Goal: Task Accomplishment & Management: Manage account settings

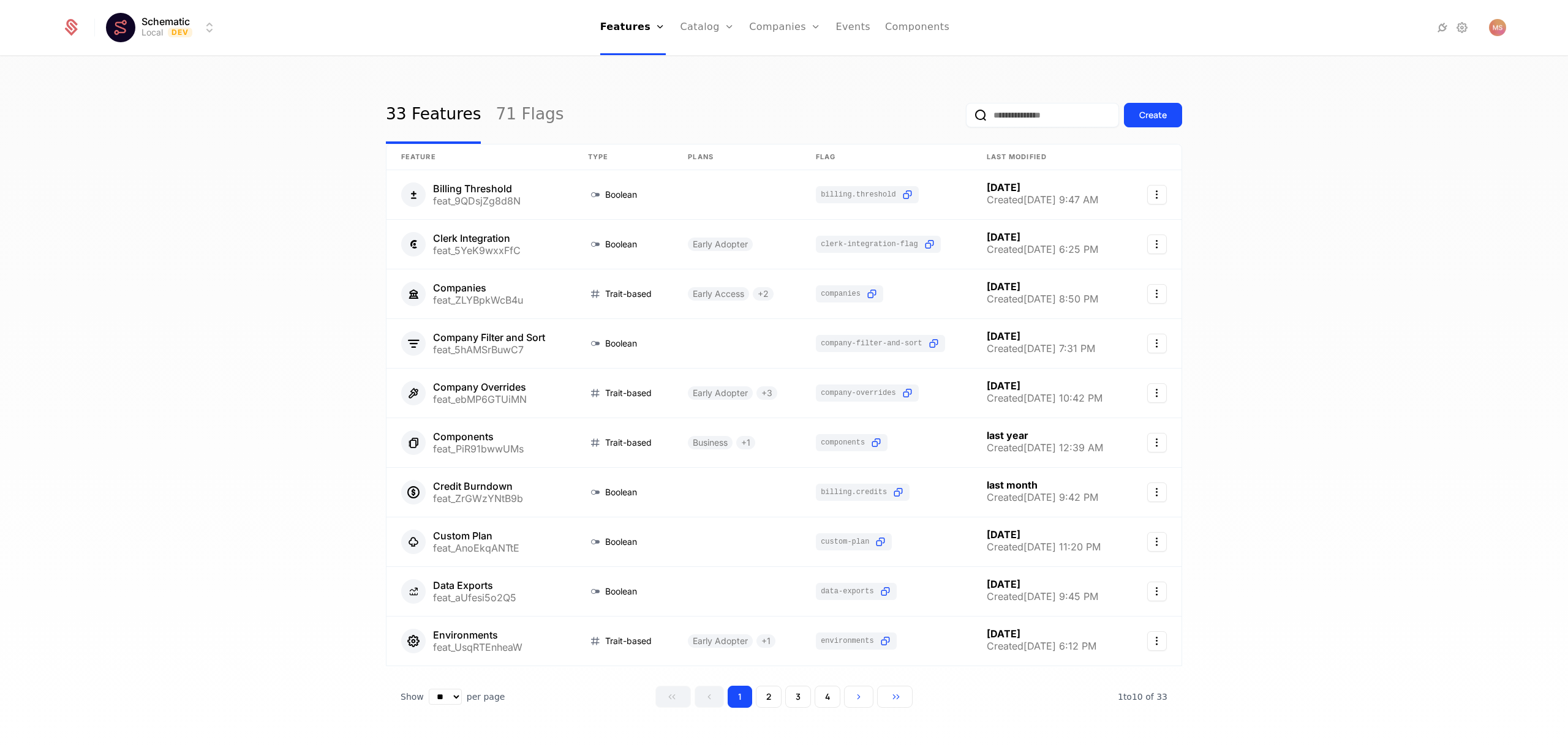
click at [852, 106] on div "33 Features 71 Flags Create" at bounding box center [783, 115] width 796 height 57
click at [754, 35] on link "Companies" at bounding box center [785, 28] width 72 height 55
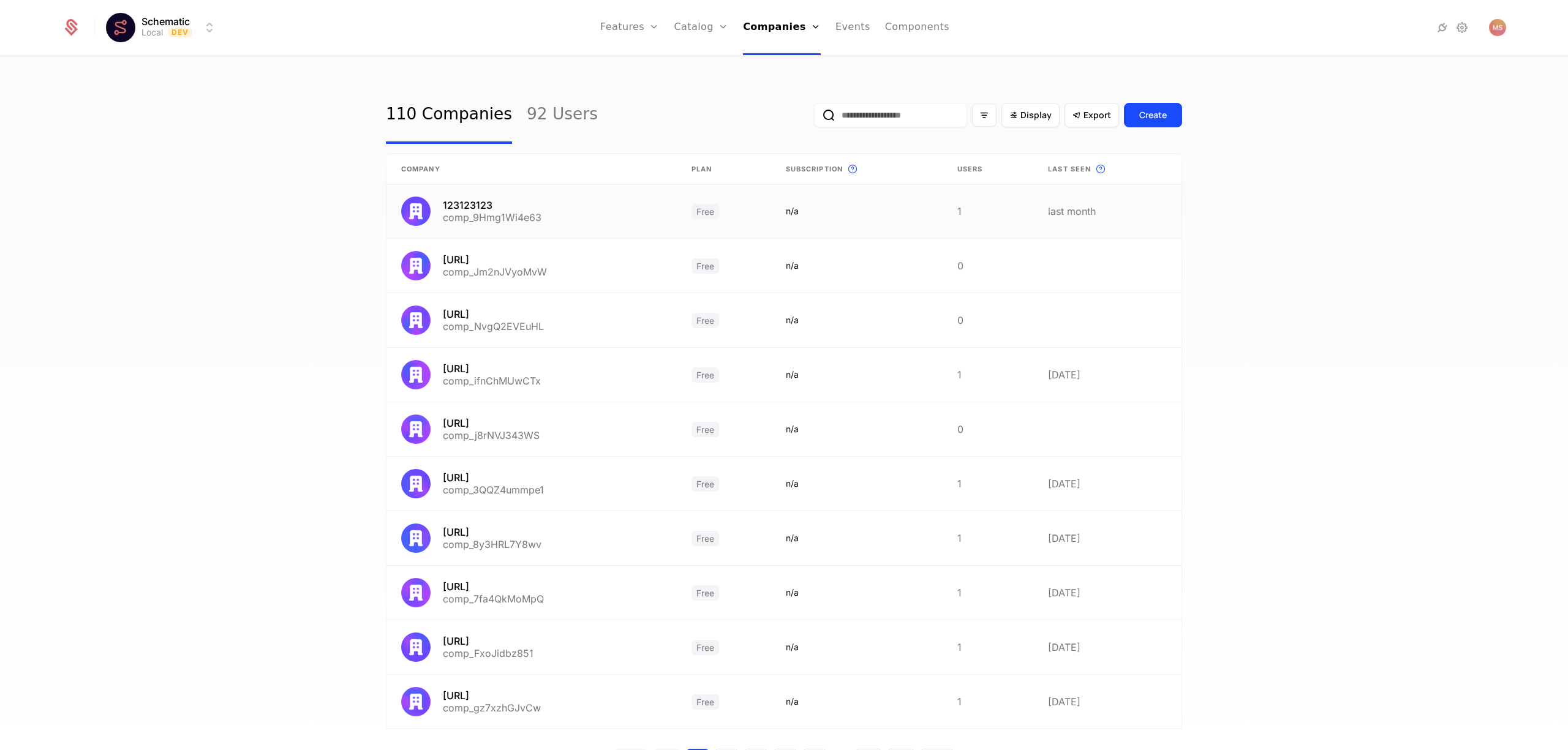
click at [651, 207] on link at bounding box center [531, 211] width 290 height 54
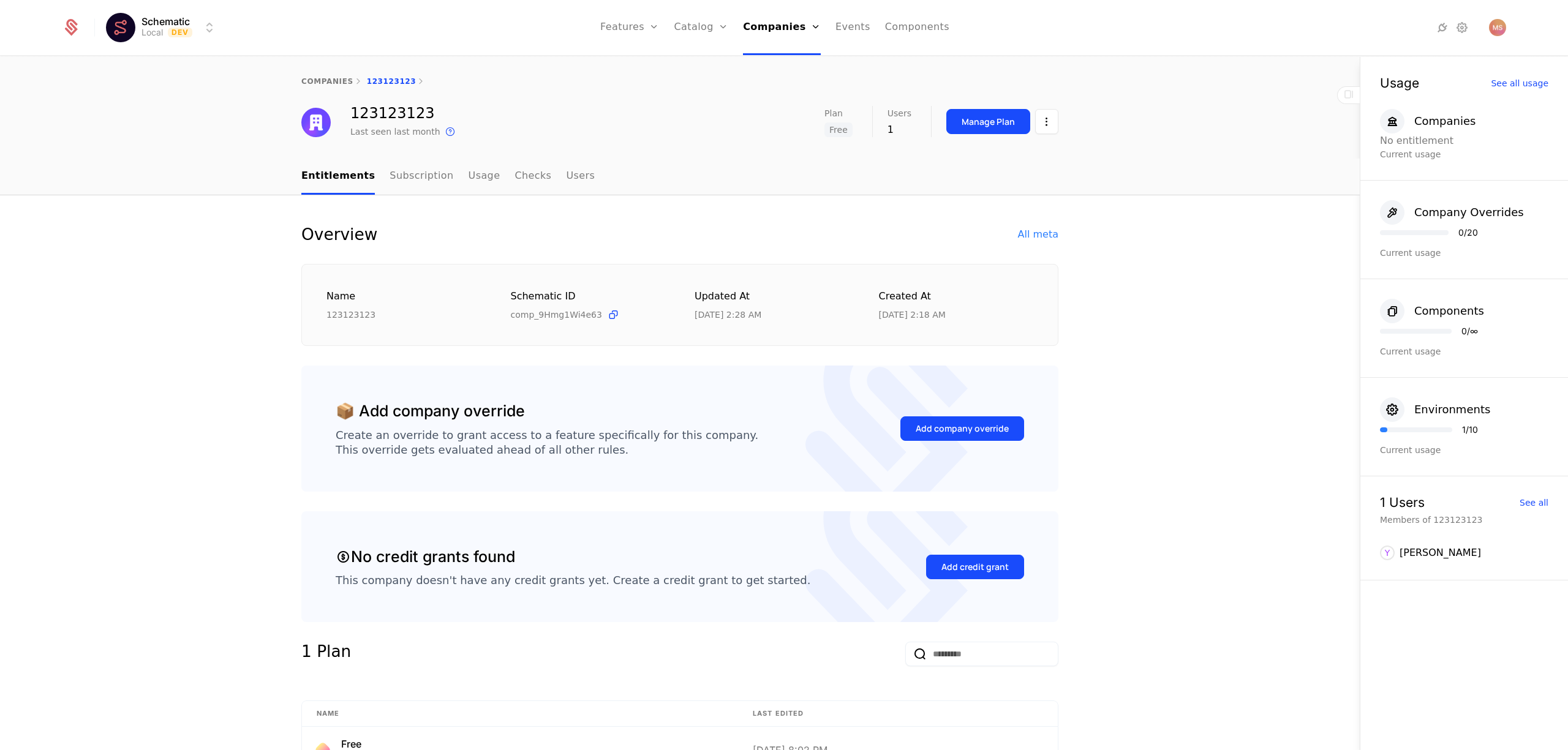
click at [1000, 130] on button "Manage Plan" at bounding box center [988, 121] width 84 height 25
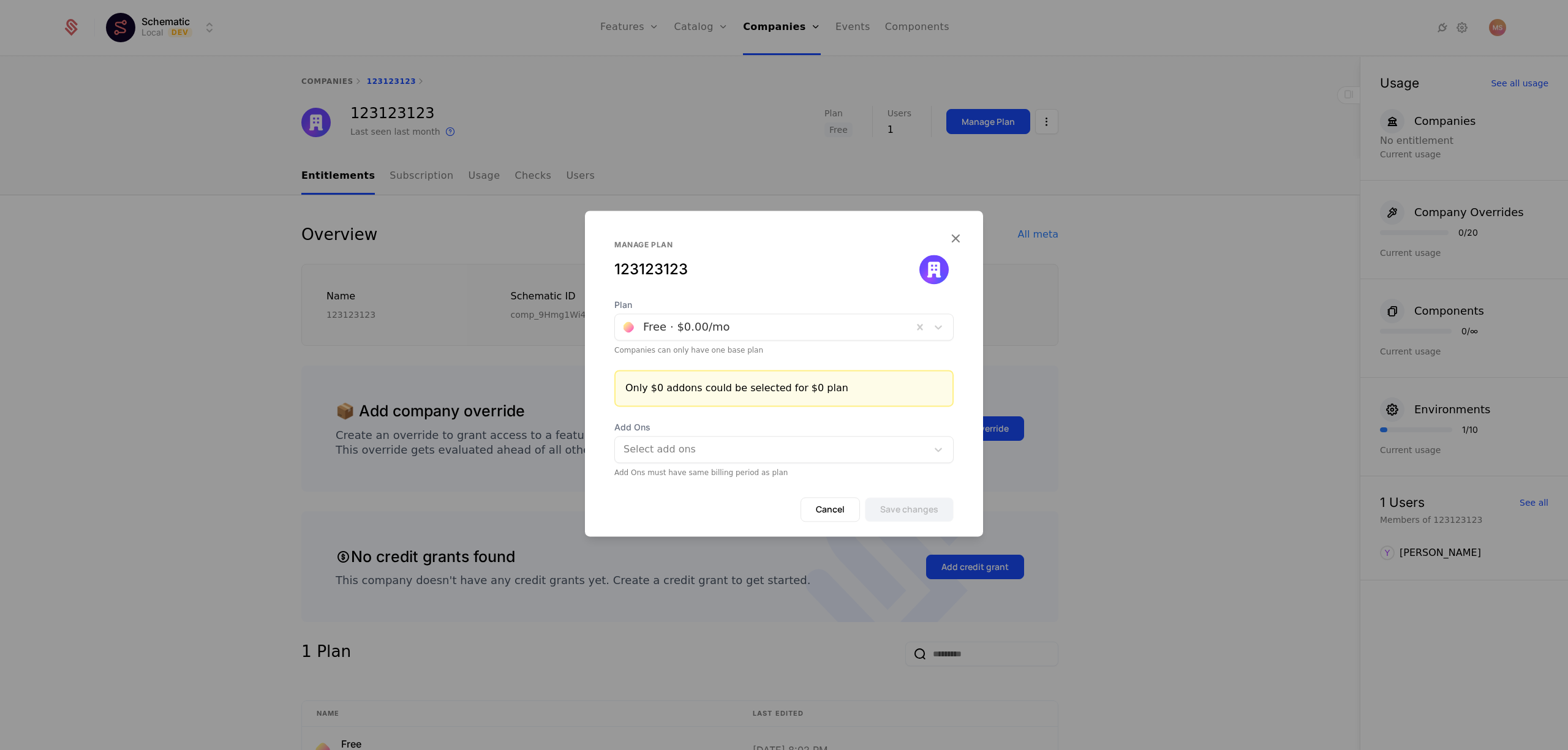
click at [833, 333] on div at bounding box center [764, 327] width 281 height 17
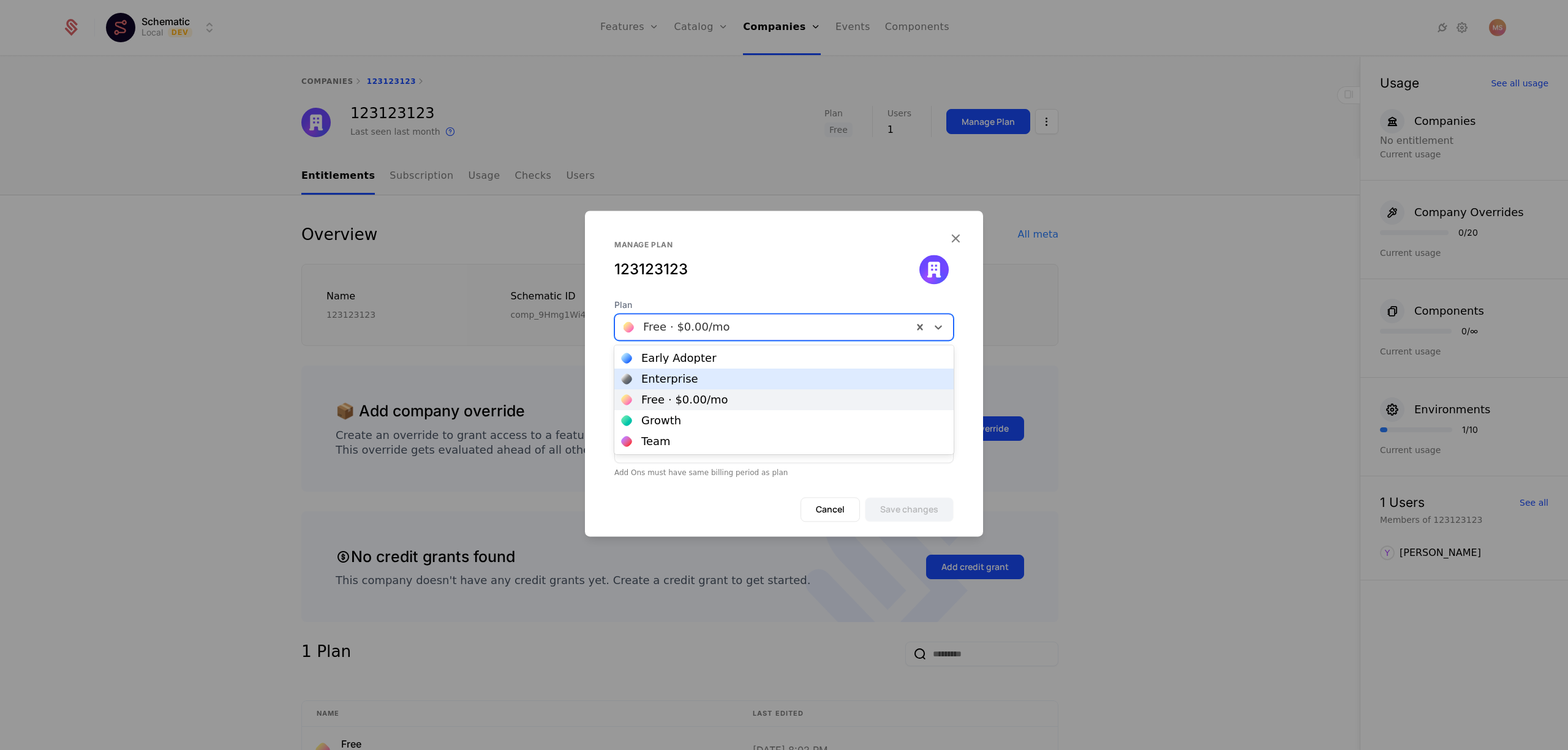
click at [818, 373] on div "Enterprise" at bounding box center [783, 378] width 325 height 11
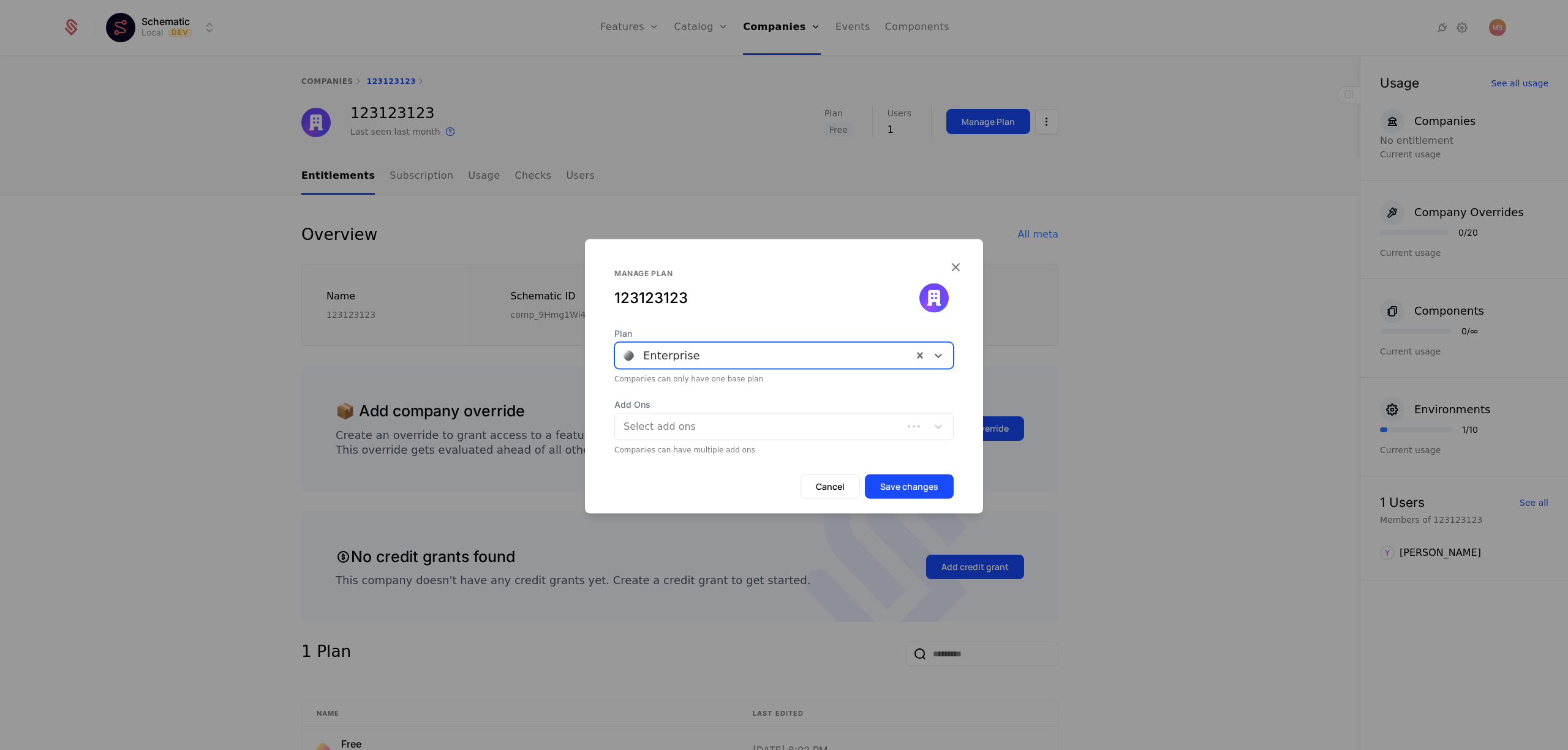
click at [826, 150] on div at bounding box center [784, 375] width 1568 height 750
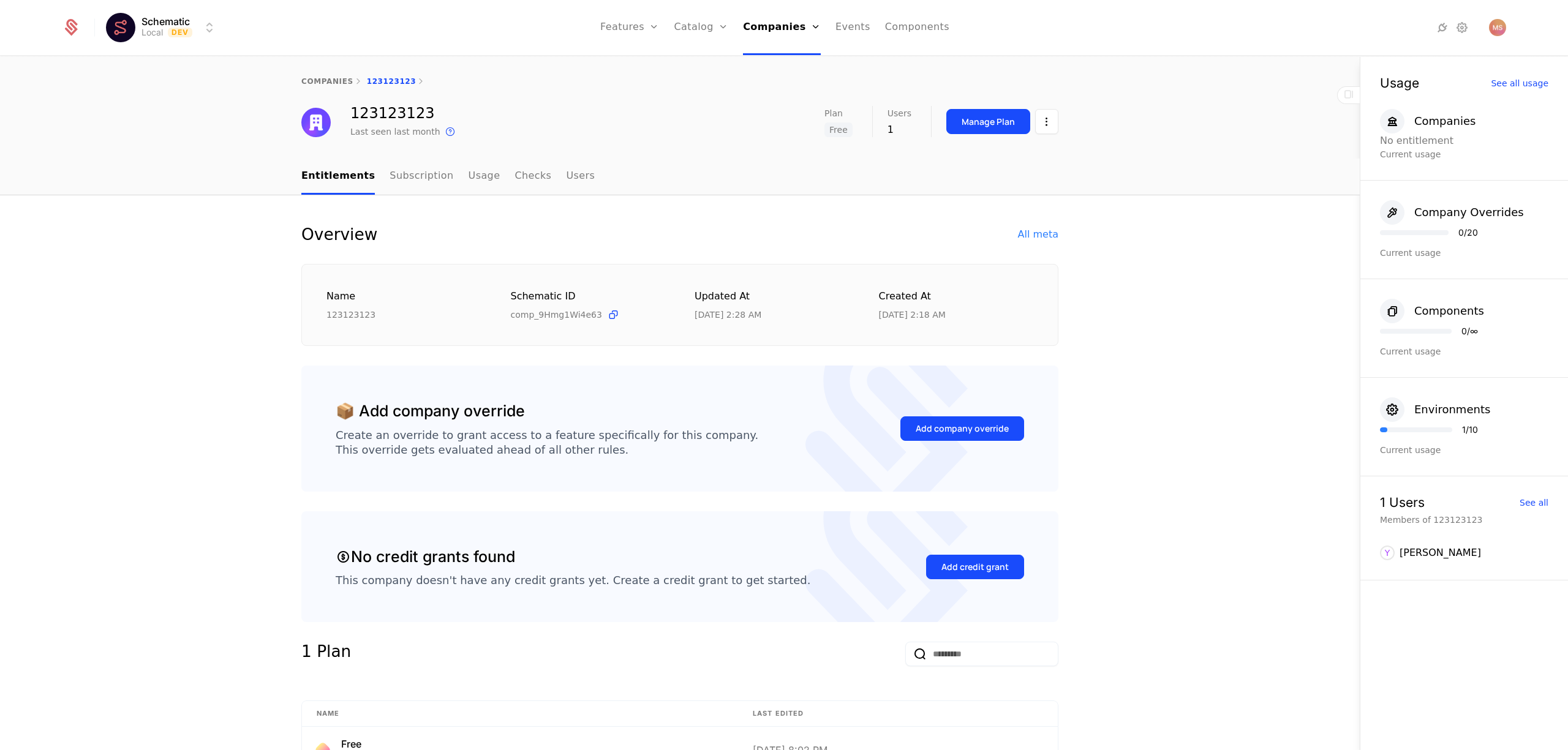
click at [795, 20] on link "Companies" at bounding box center [781, 28] width 78 height 55
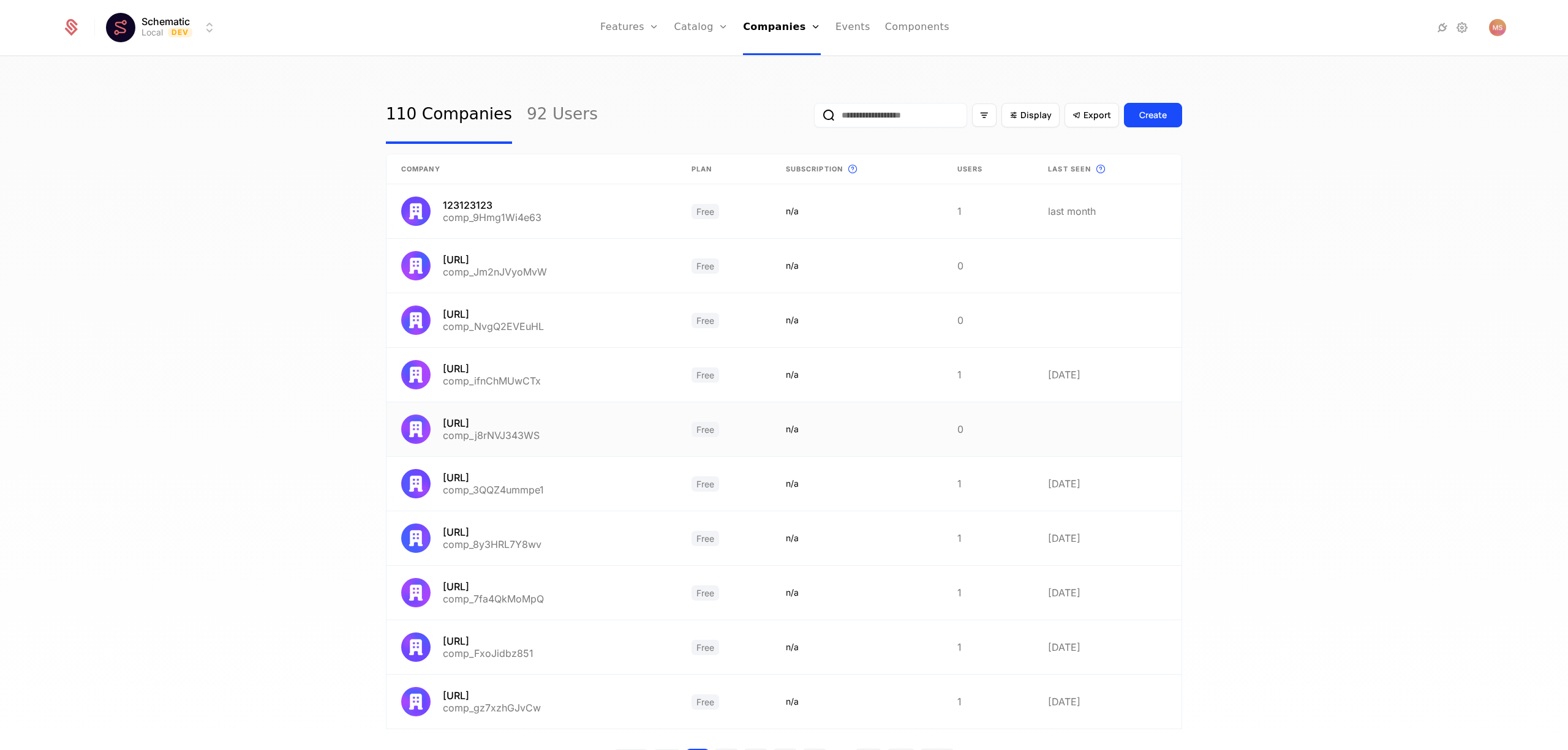
scroll to position [62, 0]
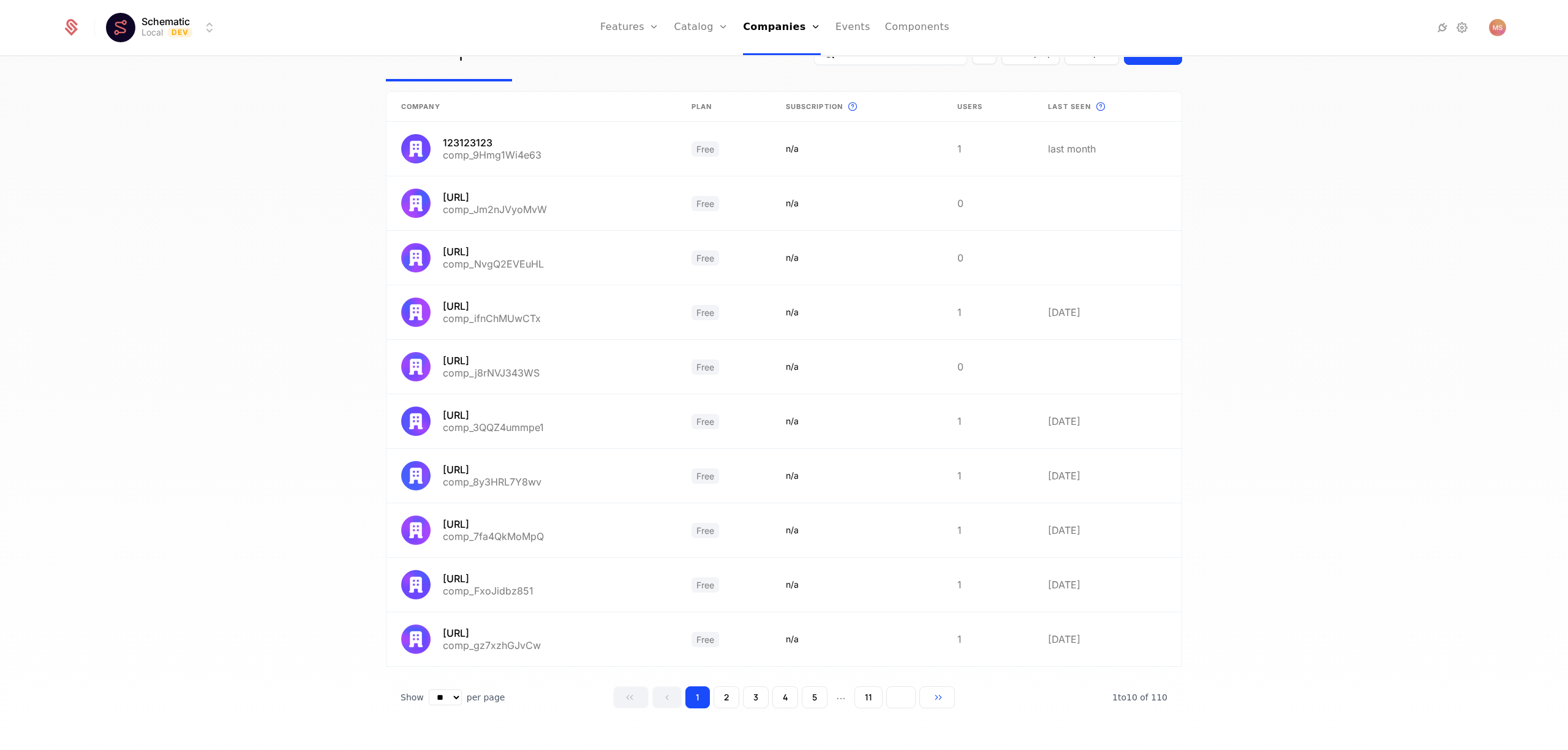
click at [897, 694] on icon "Go to next page" at bounding box center [901, 697] width 9 height 9
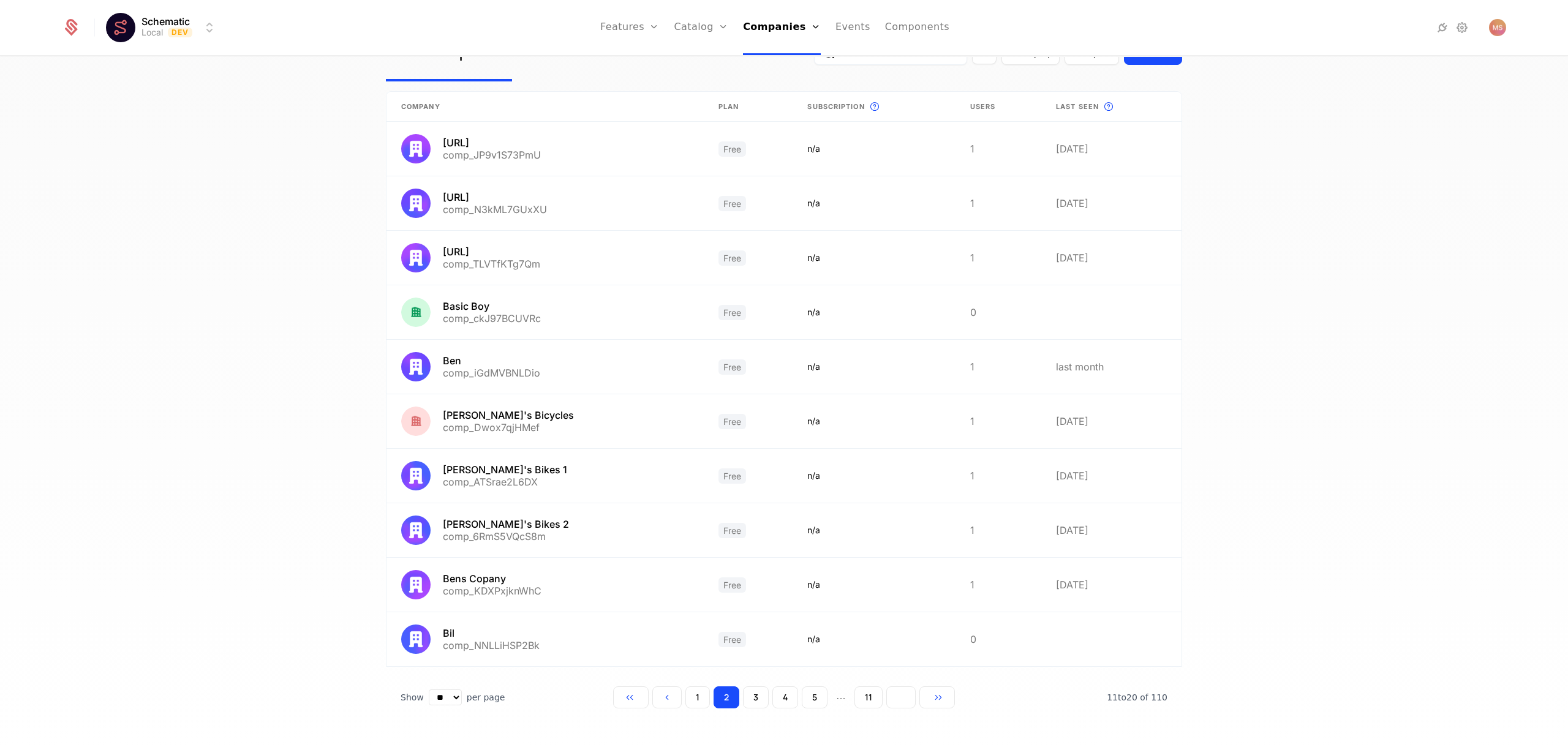
click at [897, 694] on icon "Go to next page" at bounding box center [901, 697] width 9 height 9
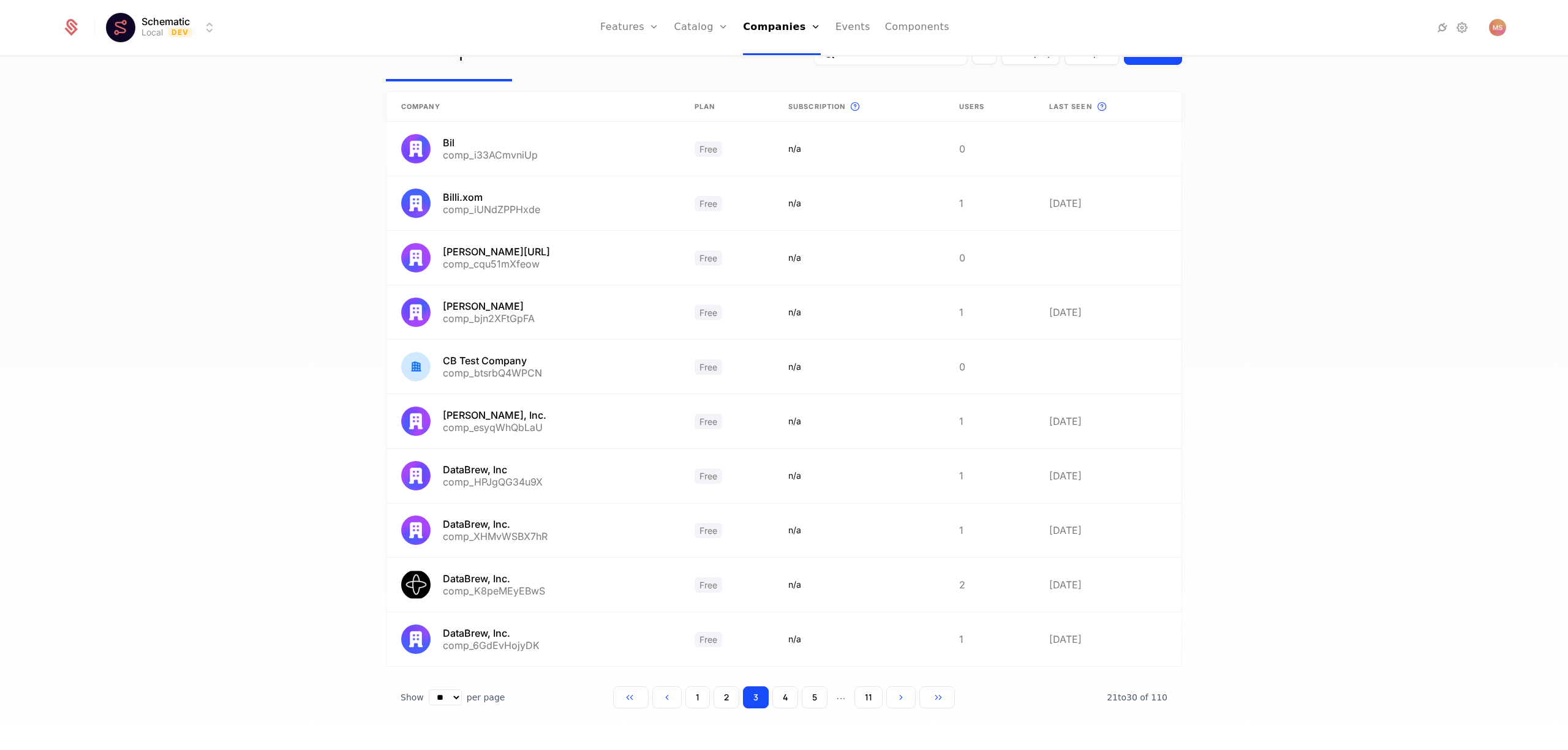
click at [172, 15] on html "Schematic Local Dev Features Features Flags Catalog Plans Add Ons Credits Confi…" at bounding box center [784, 375] width 1568 height 750
click at [187, 80] on div "Production Prod" at bounding box center [213, 88] width 207 height 24
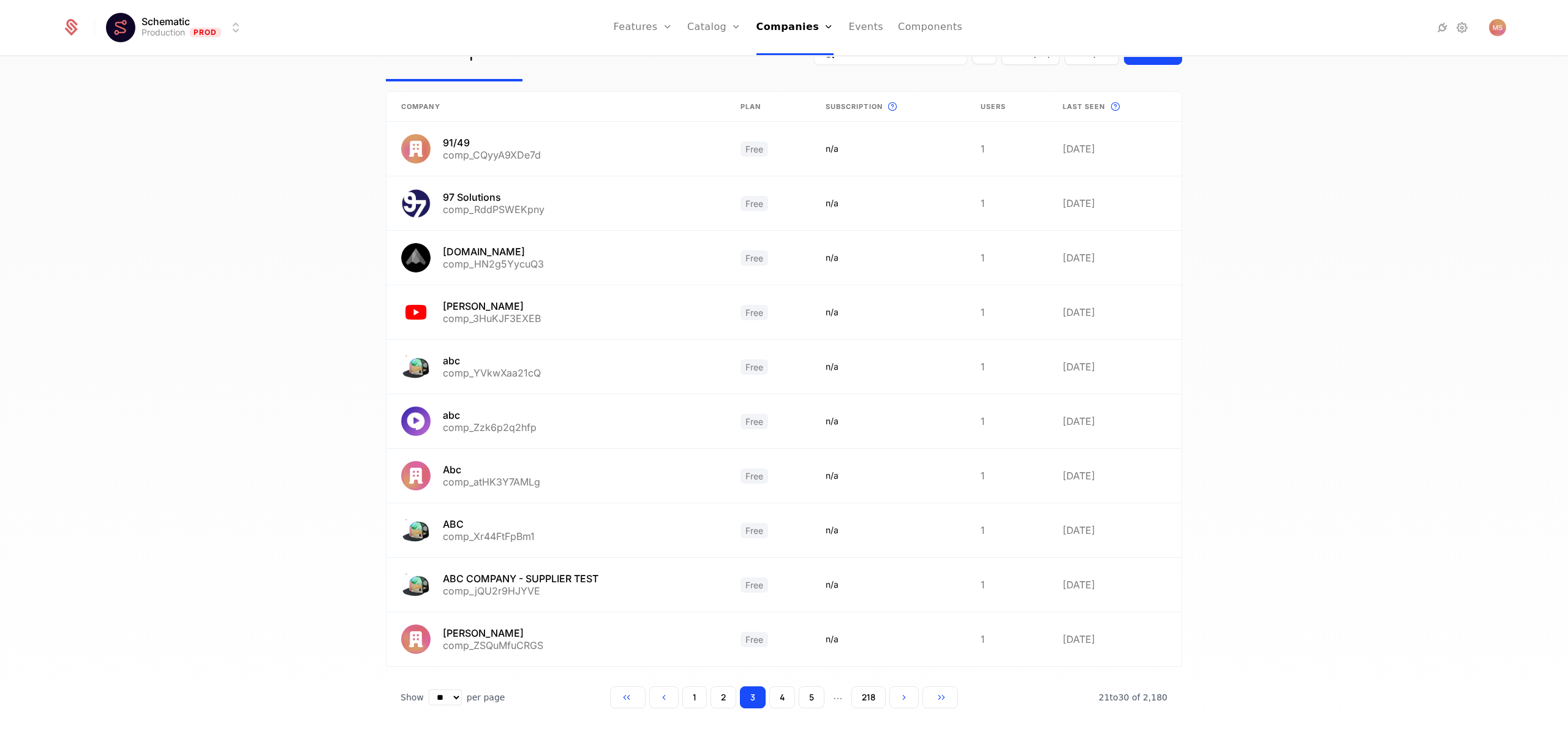
click at [698, 695] on button "1" at bounding box center [694, 696] width 24 height 22
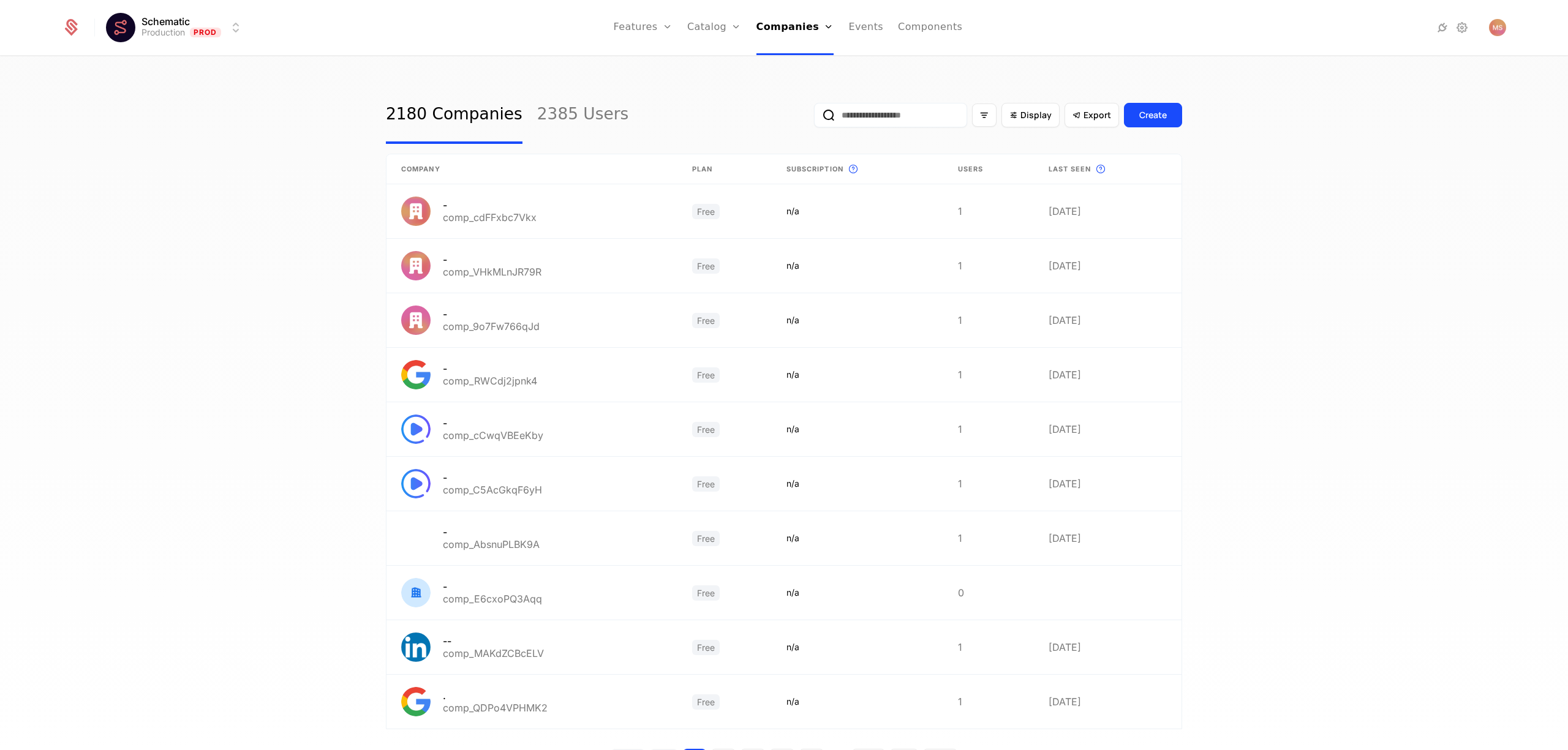
click at [867, 126] on input "email" at bounding box center [890, 115] width 153 height 24
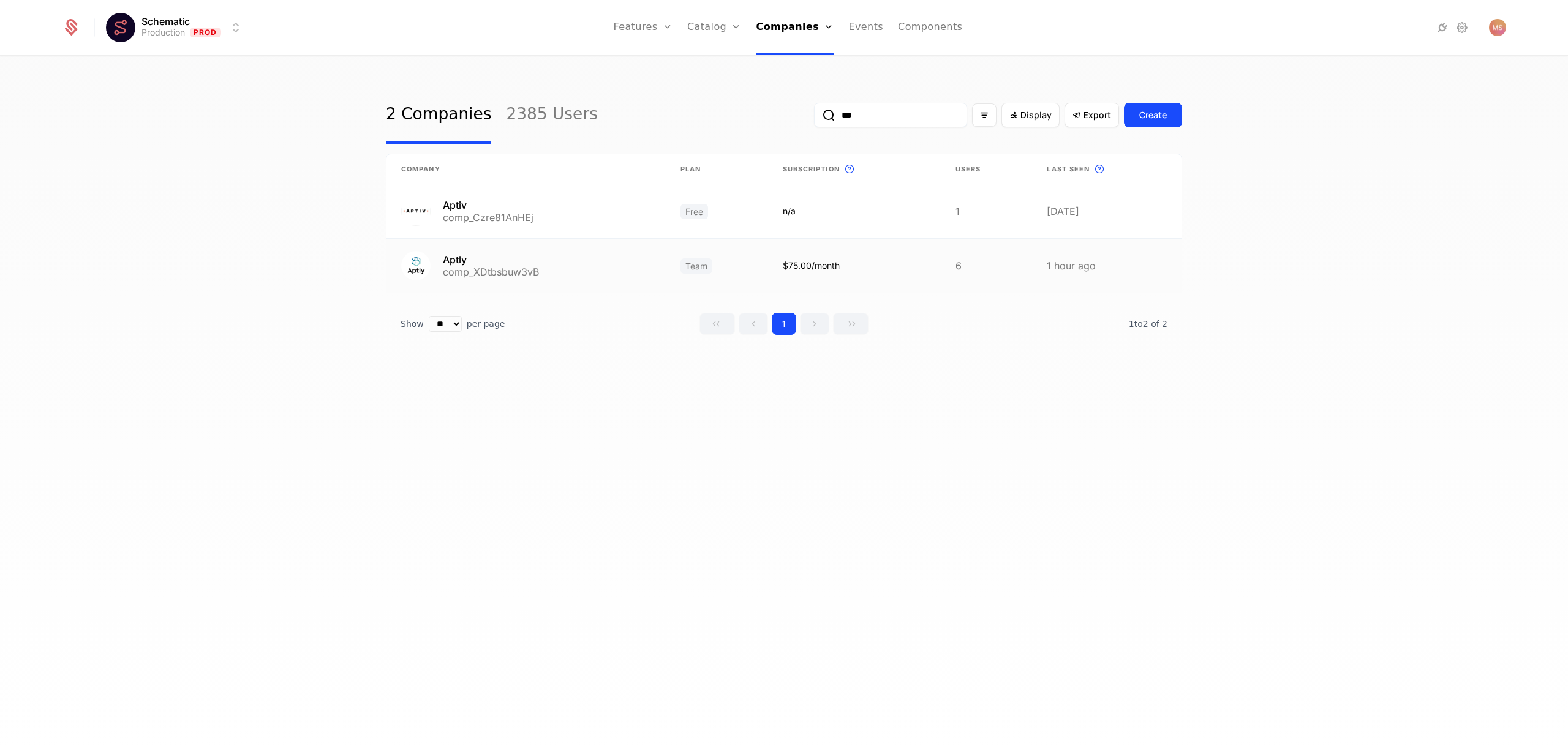
type input "***"
click at [815, 260] on link at bounding box center [853, 266] width 172 height 54
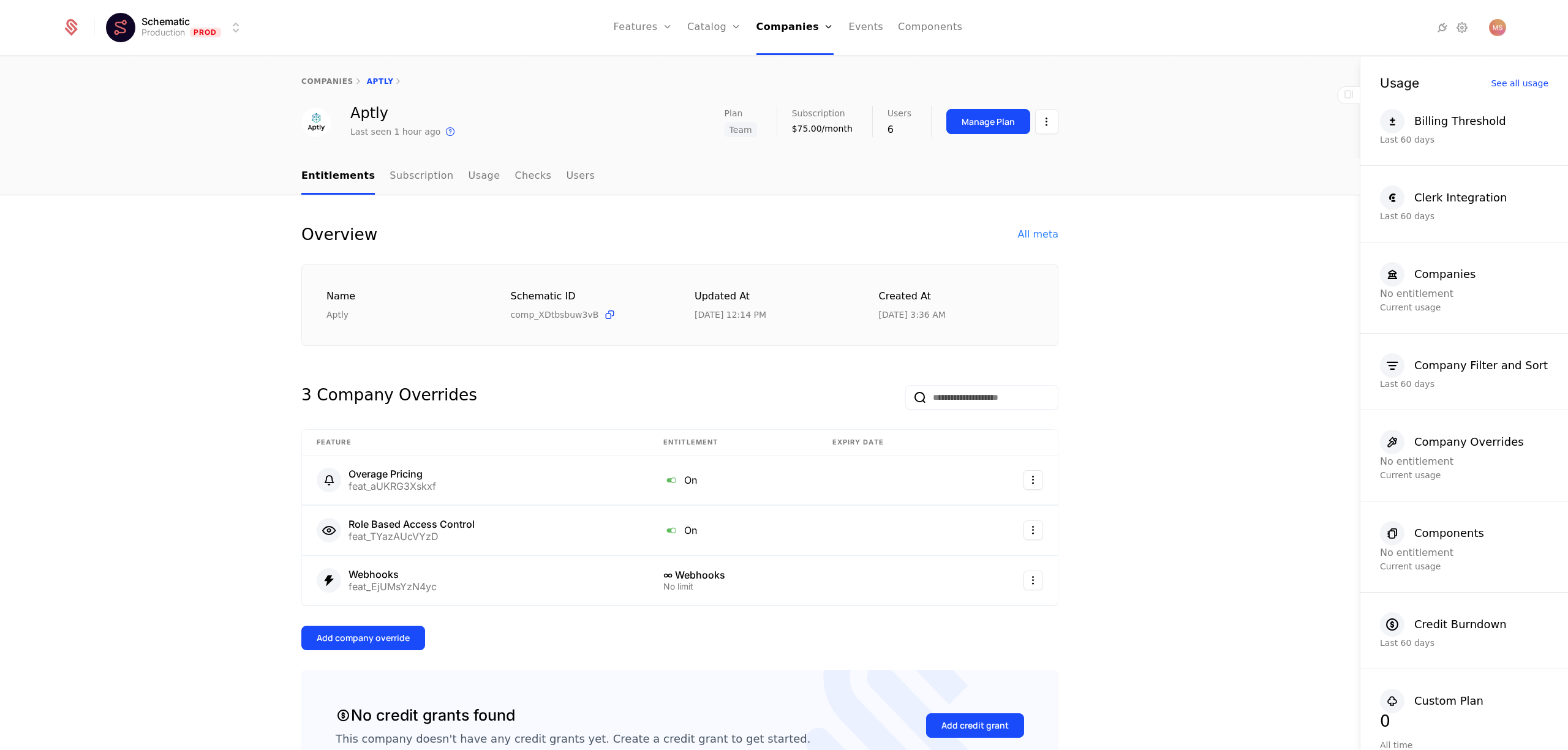
click at [976, 118] on div "Manage Plan" at bounding box center [988, 122] width 53 height 12
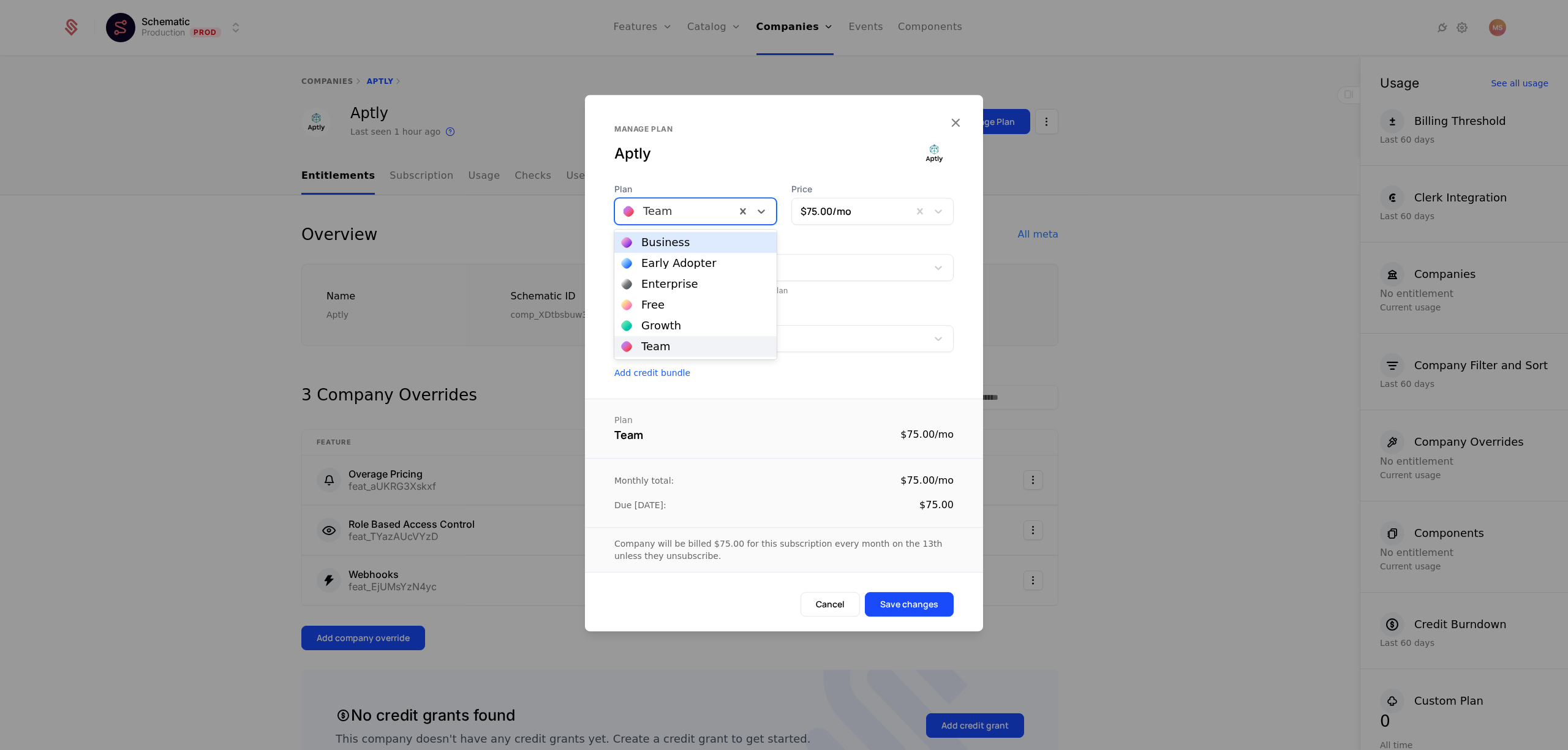
click at [695, 213] on div at bounding box center [675, 211] width 103 height 17
click at [697, 246] on div "Business" at bounding box center [695, 242] width 147 height 11
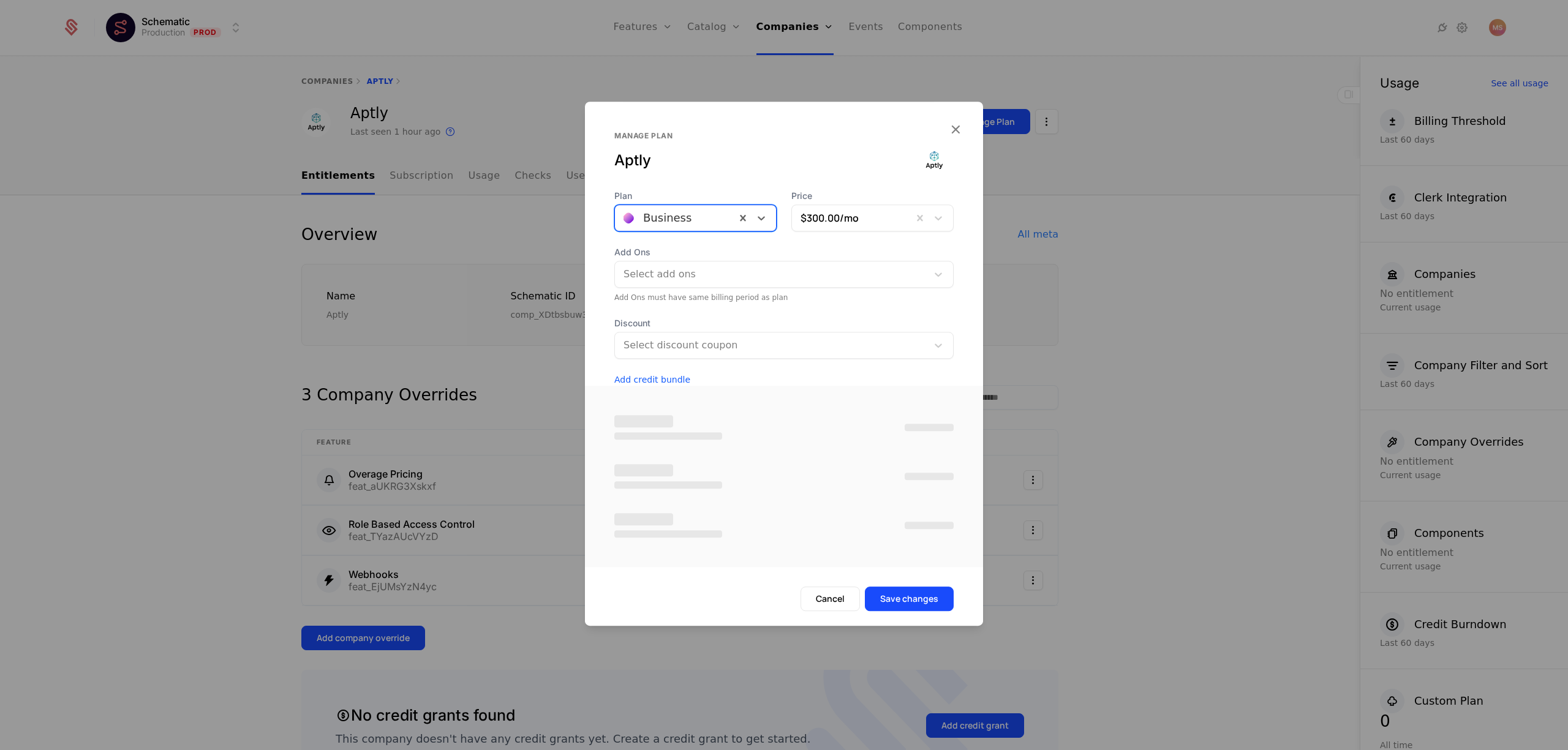
click at [866, 223] on div at bounding box center [852, 218] width 103 height 17
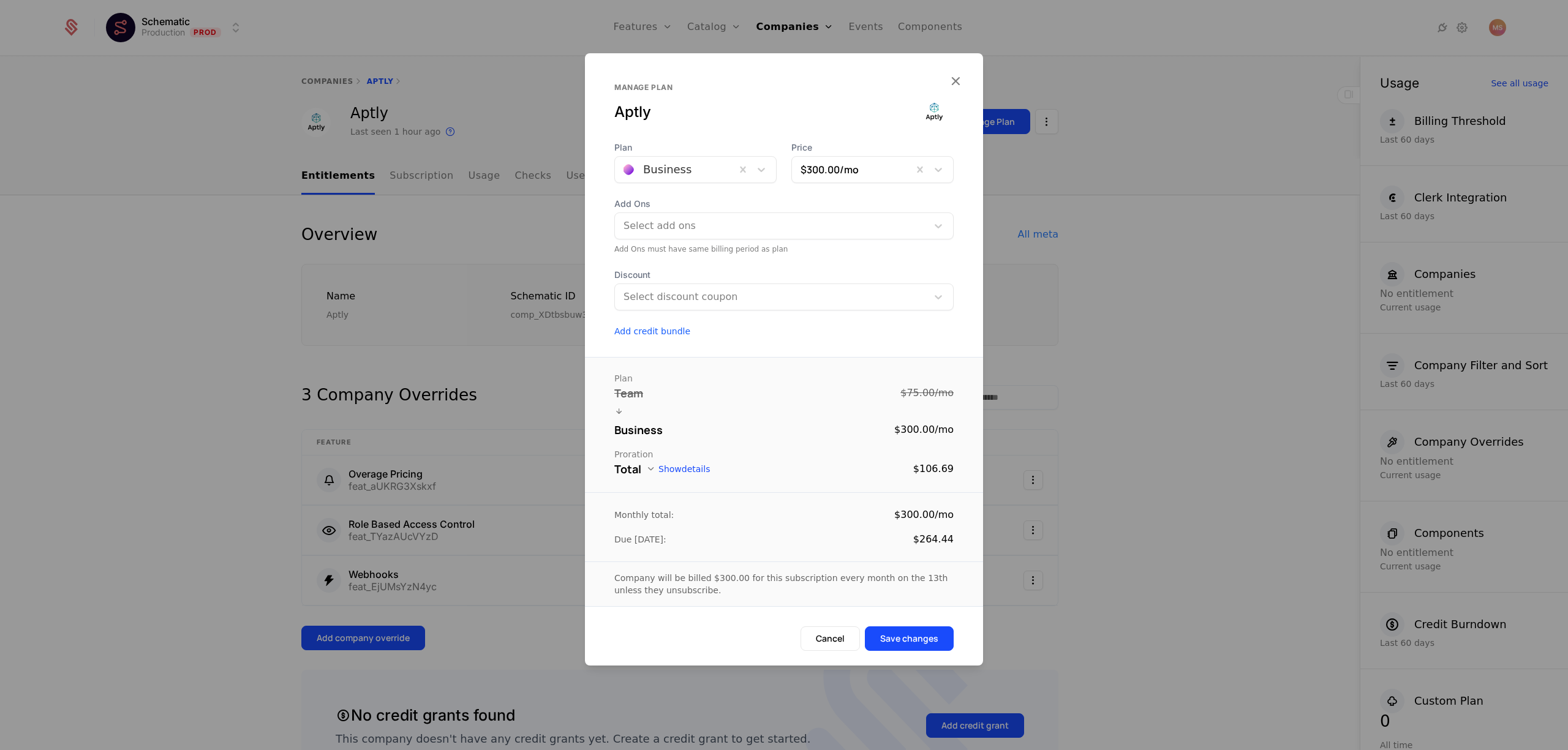
click at [767, 113] on div "Aptly" at bounding box center [767, 112] width 305 height 20
click at [956, 79] on icon "button" at bounding box center [956, 81] width 16 height 16
